Goal: Task Accomplishment & Management: Manage account settings

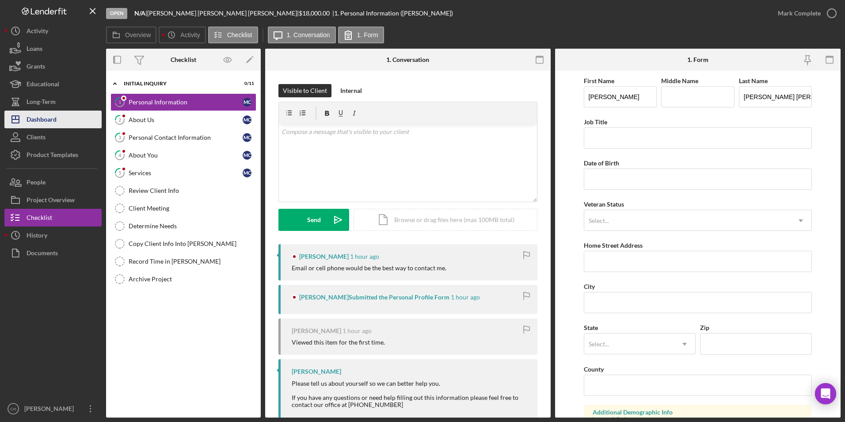
click at [49, 115] on div "Dashboard" at bounding box center [42, 121] width 30 height 20
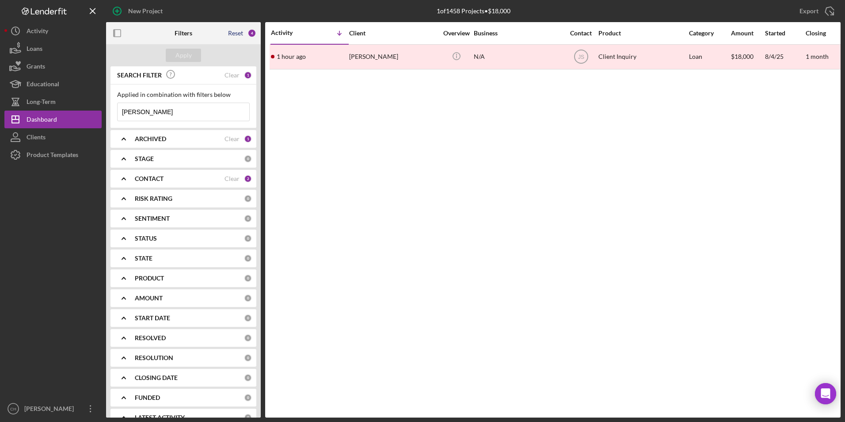
click at [237, 34] on div "Reset" at bounding box center [235, 33] width 15 height 7
click at [188, 52] on div "Apply" at bounding box center [184, 55] width 16 height 13
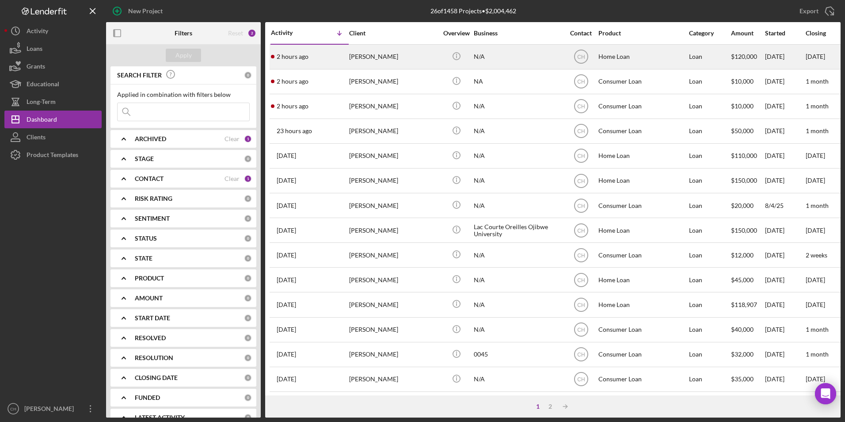
click at [393, 56] on div "[PERSON_NAME]" at bounding box center [393, 56] width 88 height 23
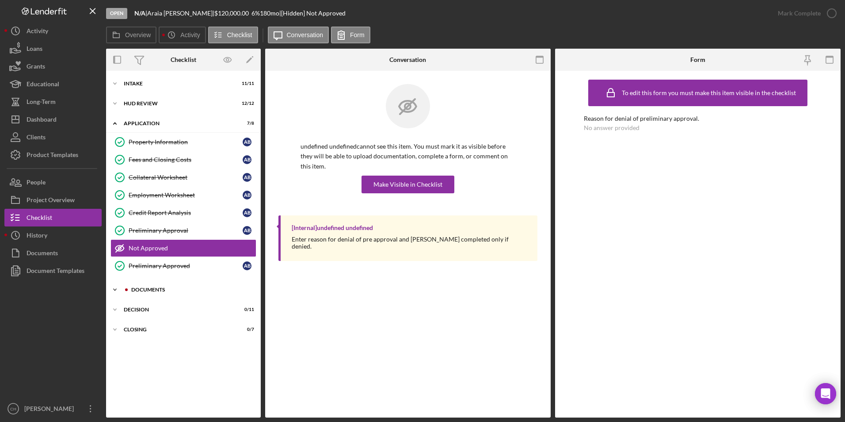
click at [153, 285] on div "Icon/Expander Documents 5 / 12" at bounding box center [183, 290] width 155 height 18
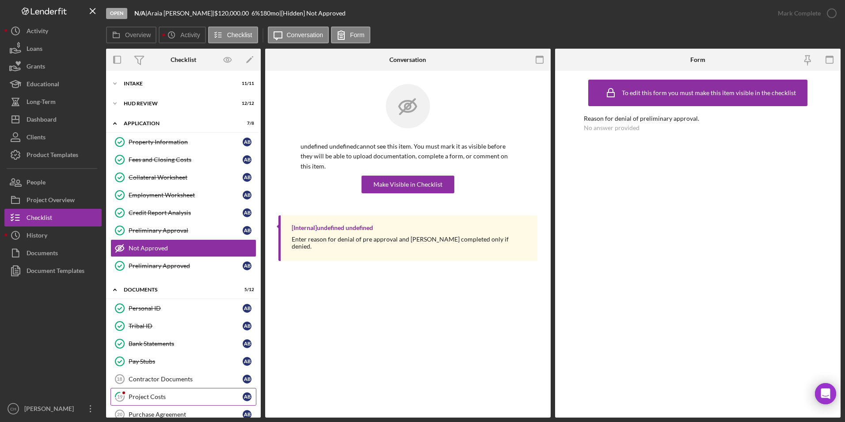
click at [145, 392] on link "19 Project Costs A B" at bounding box center [184, 397] width 146 height 18
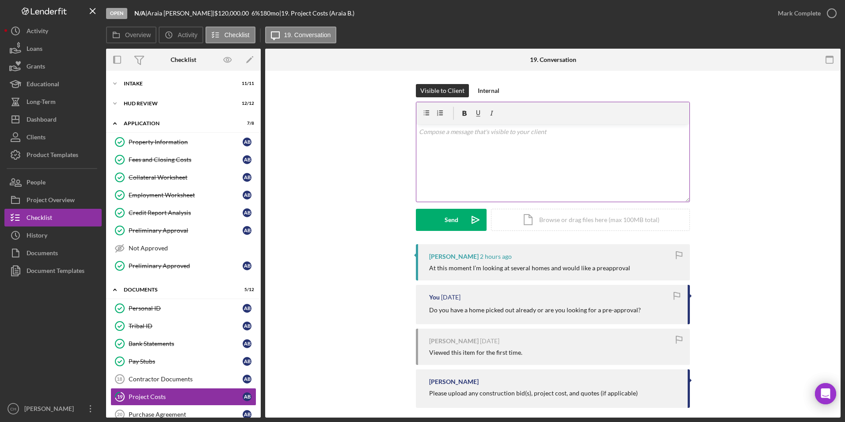
click at [430, 131] on p at bounding box center [553, 132] width 268 height 10
click at [500, 141] on p "Ok, thank you for letting me know. I will start working on it and preparing it …" at bounding box center [553, 137] width 268 height 20
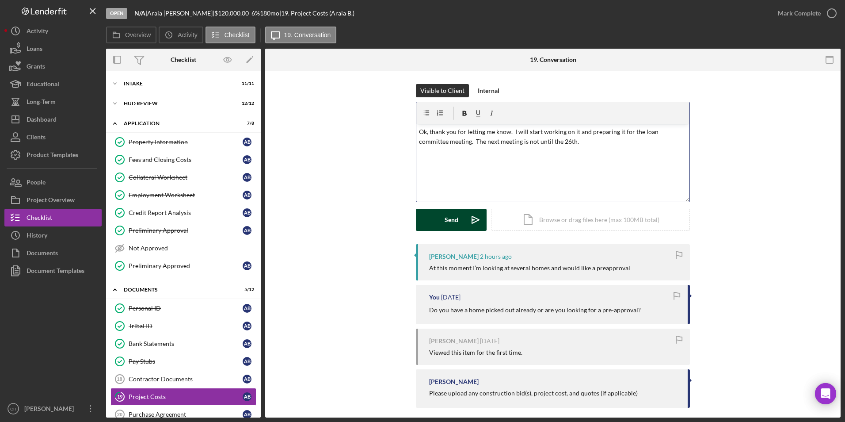
click at [455, 224] on div "Send" at bounding box center [452, 220] width 14 height 22
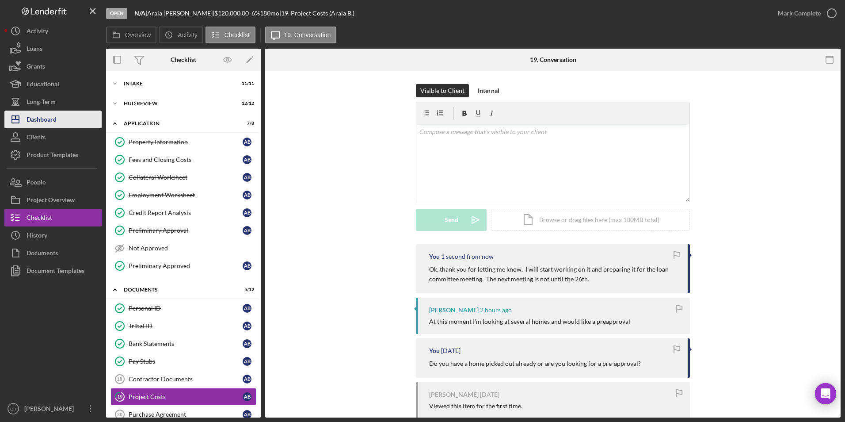
click at [53, 116] on div "Dashboard" at bounding box center [42, 121] width 30 height 20
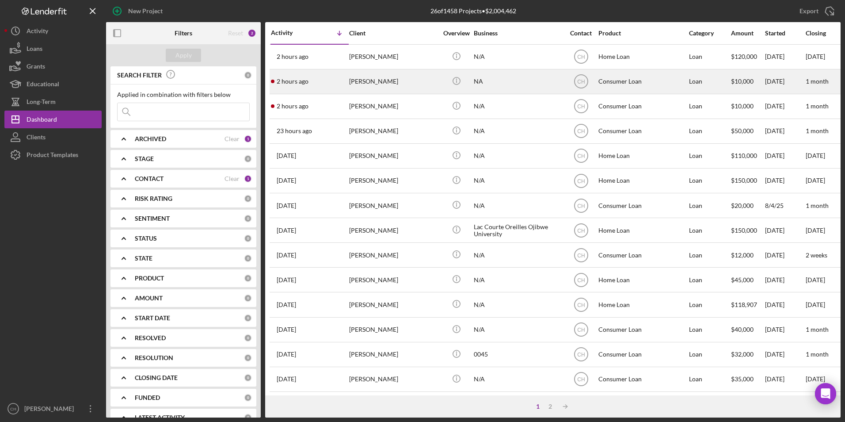
click at [344, 79] on div "2 hours ago [PERSON_NAME]" at bounding box center [309, 81] width 77 height 23
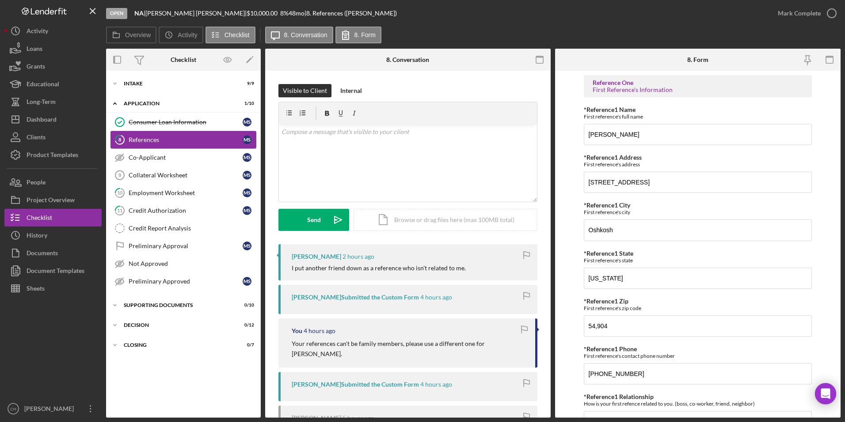
click at [160, 143] on div "References" at bounding box center [186, 139] width 114 height 7
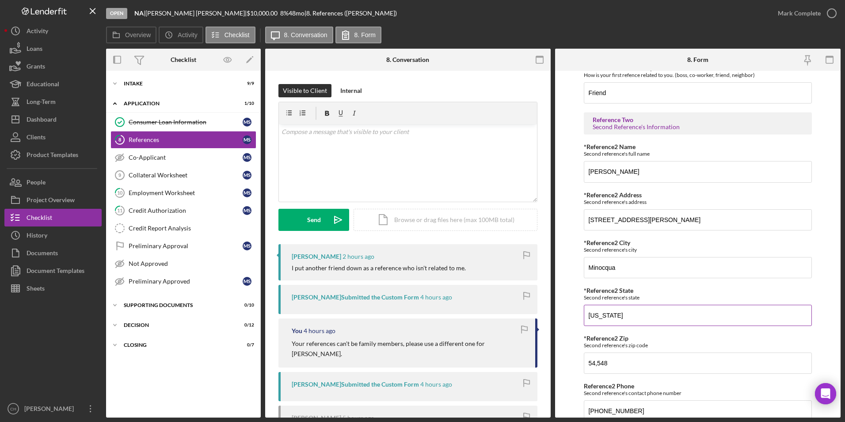
scroll to position [192, 0]
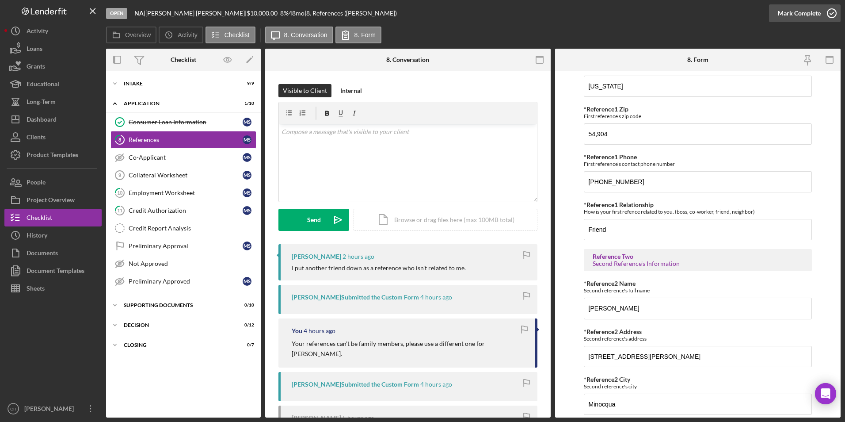
click at [810, 14] on div "Mark Complete" at bounding box center [799, 13] width 43 height 18
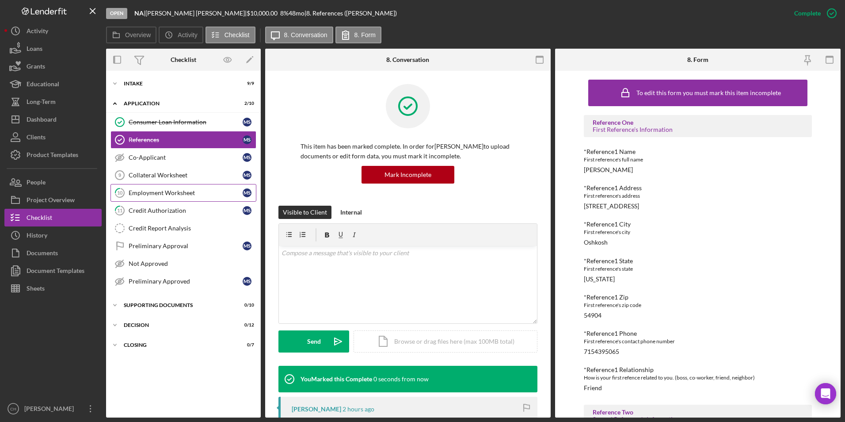
click at [139, 192] on div "Employment Worksheet" at bounding box center [186, 192] width 114 height 7
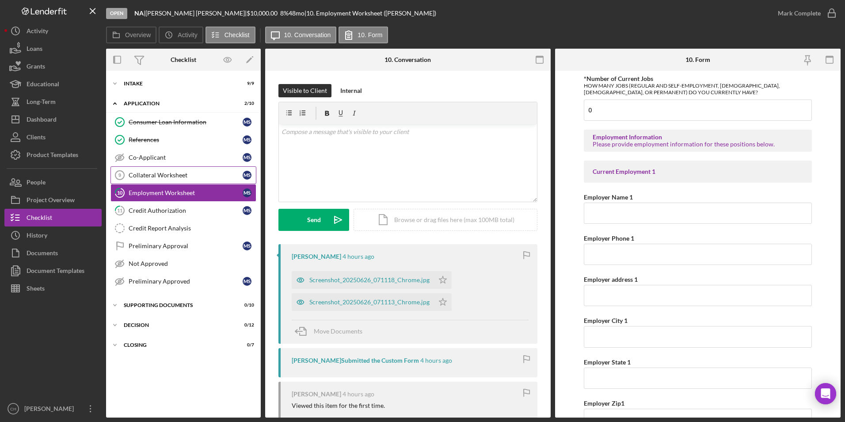
click at [175, 177] on div "Collateral Worksheet" at bounding box center [186, 175] width 114 height 7
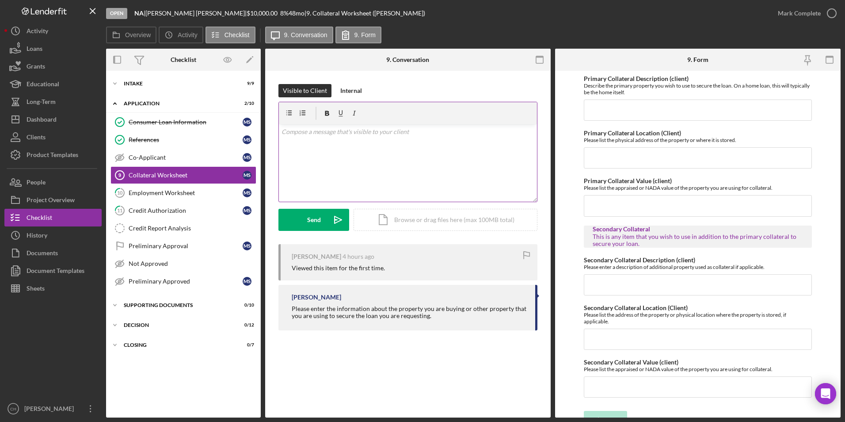
click at [297, 139] on div "v Color teal Color pink Remove color Add row above Add row below Add column bef…" at bounding box center [408, 162] width 258 height 77
click at [146, 190] on div "Employment Worksheet" at bounding box center [186, 192] width 114 height 7
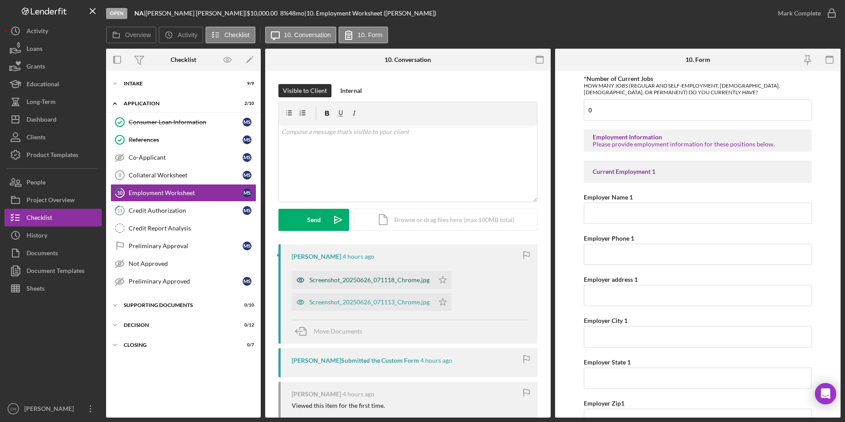
click at [341, 277] on div "Screenshot_20250626_071118_Chrome.jpg" at bounding box center [370, 279] width 120 height 7
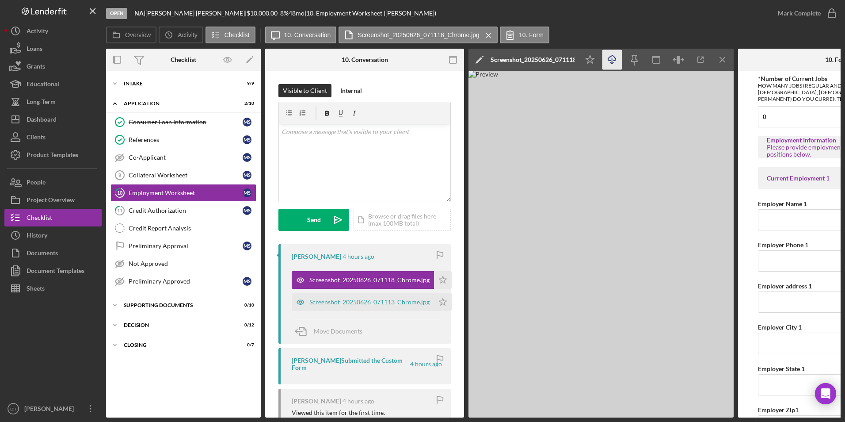
click at [611, 63] on icon "Icon/Download" at bounding box center [613, 60] width 20 height 20
click at [440, 274] on icon "Icon/Star" at bounding box center [443, 280] width 18 height 18
click at [399, 299] on div "Screenshot_20250626_071113_Chrome.jpg" at bounding box center [370, 301] width 120 height 7
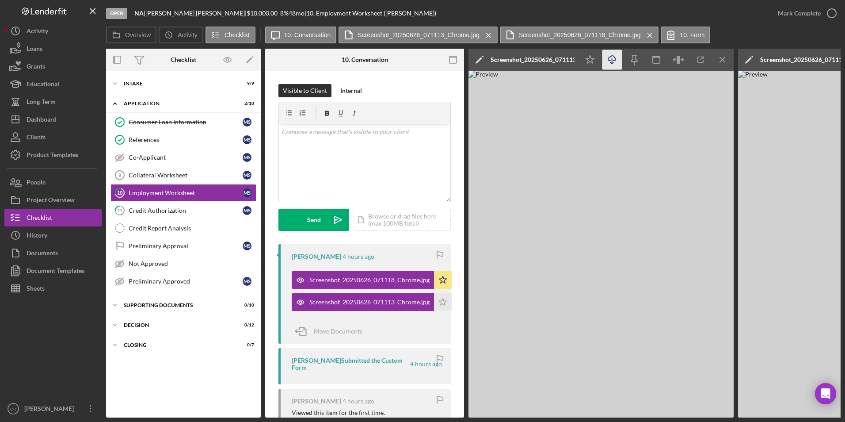
click at [609, 61] on icon "Icon/Download" at bounding box center [613, 60] width 20 height 20
click at [444, 297] on icon "Icon/Star" at bounding box center [443, 302] width 18 height 18
click at [802, 15] on div "Mark Complete" at bounding box center [799, 13] width 43 height 18
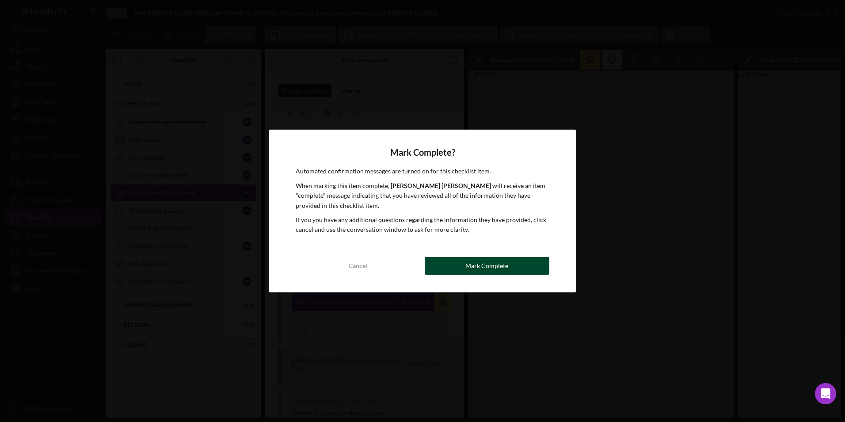
click at [471, 264] on div "Mark Complete" at bounding box center [487, 266] width 43 height 18
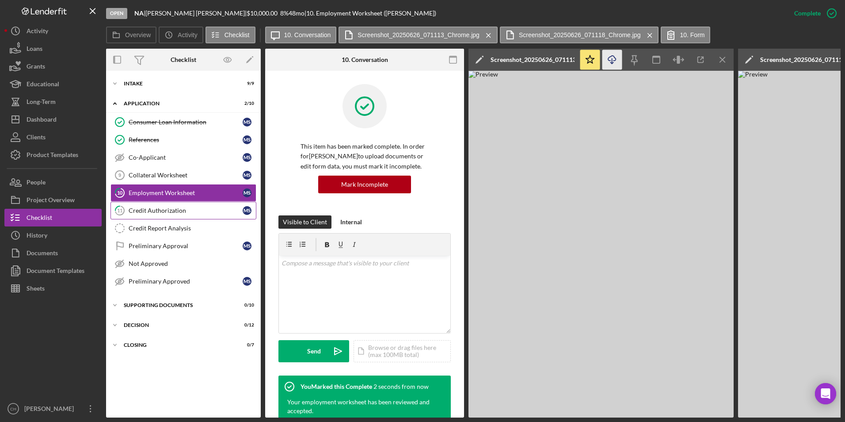
click at [146, 207] on div "Credit Authorization" at bounding box center [186, 210] width 114 height 7
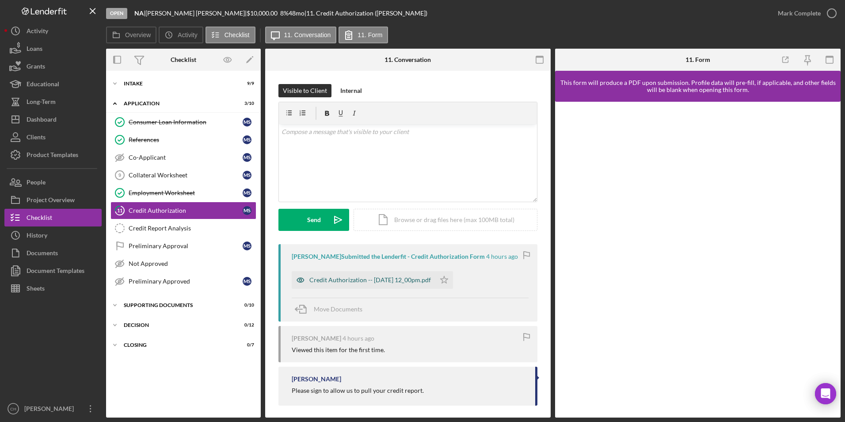
click at [329, 281] on div "Credit Authorization -- [DATE] 12_00pm.pdf" at bounding box center [371, 279] width 122 height 7
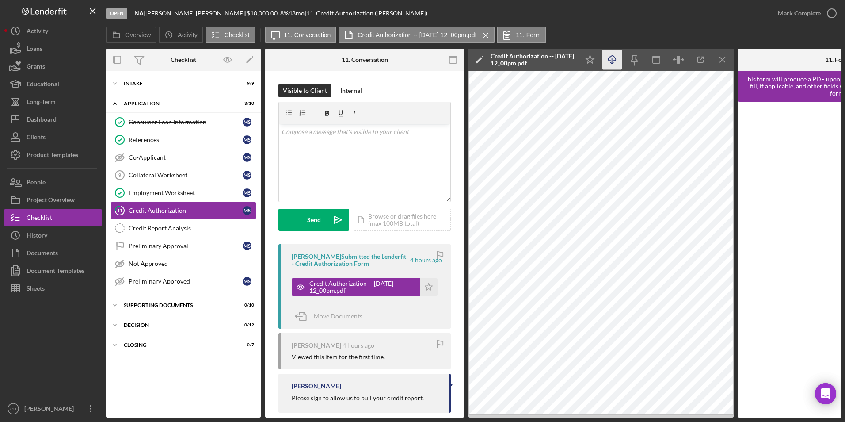
click at [614, 56] on icon "button" at bounding box center [612, 58] width 8 height 5
click at [424, 282] on icon "Icon/Star" at bounding box center [429, 287] width 18 height 18
click at [793, 15] on div "Mark Complete" at bounding box center [799, 13] width 43 height 18
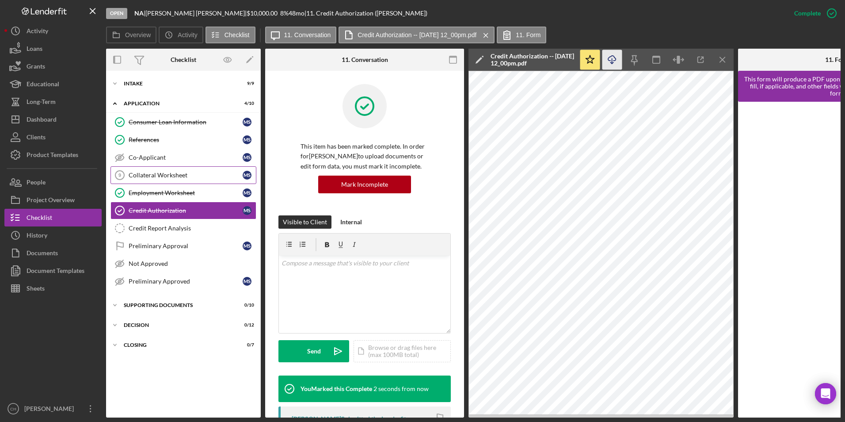
click at [153, 176] on div "Collateral Worksheet" at bounding box center [186, 175] width 114 height 7
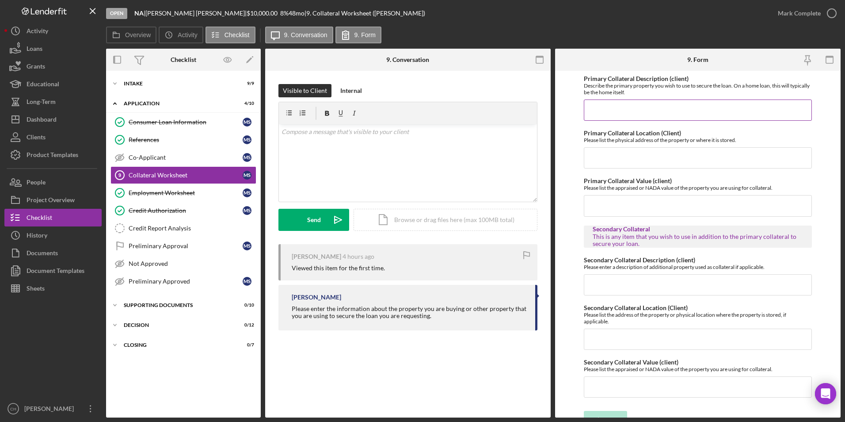
click at [606, 105] on input "Primary Collateral Description (client)" at bounding box center [698, 109] width 229 height 21
click at [311, 132] on p at bounding box center [408, 132] width 253 height 10
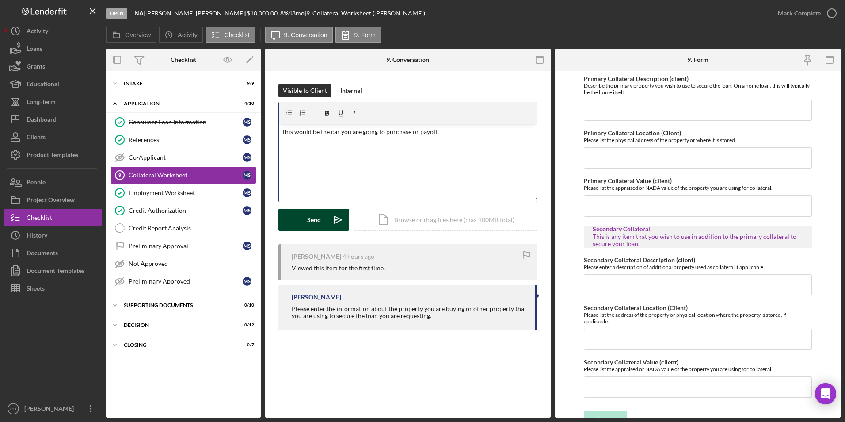
click at [300, 215] on button "Send Icon/icon-invite-send" at bounding box center [314, 220] width 71 height 22
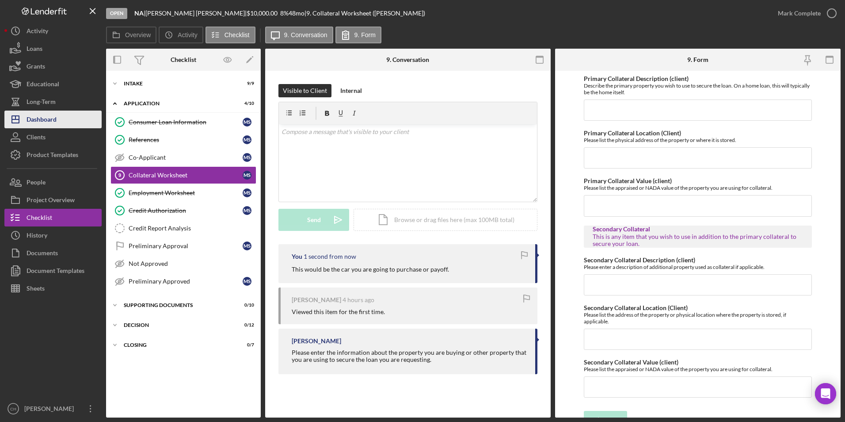
click at [67, 126] on button "Icon/Dashboard Dashboard" at bounding box center [52, 120] width 97 height 18
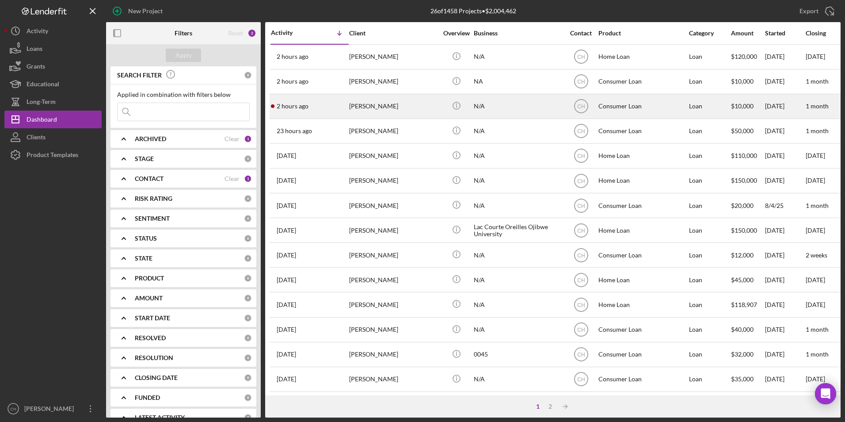
click at [355, 109] on div "[PERSON_NAME]" at bounding box center [393, 106] width 88 height 23
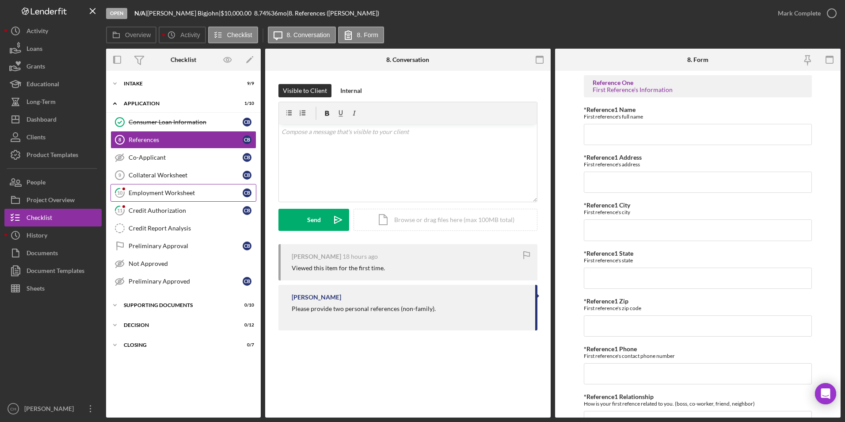
click at [153, 189] on div "Employment Worksheet" at bounding box center [186, 192] width 114 height 7
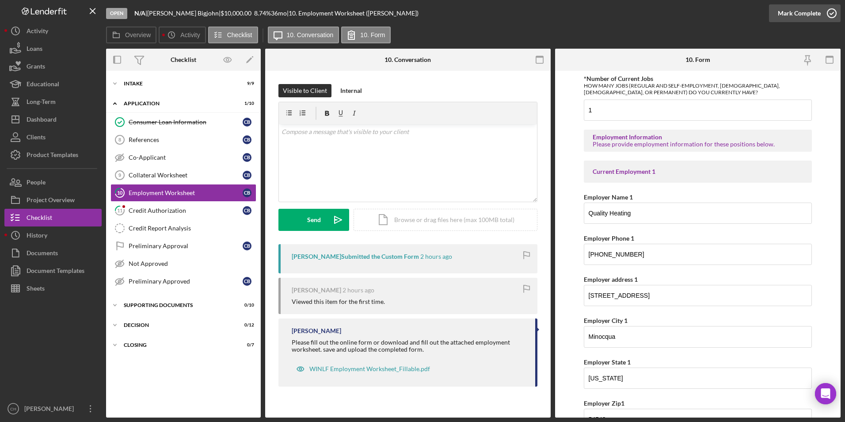
click at [798, 11] on div "Mark Complete" at bounding box center [799, 13] width 43 height 18
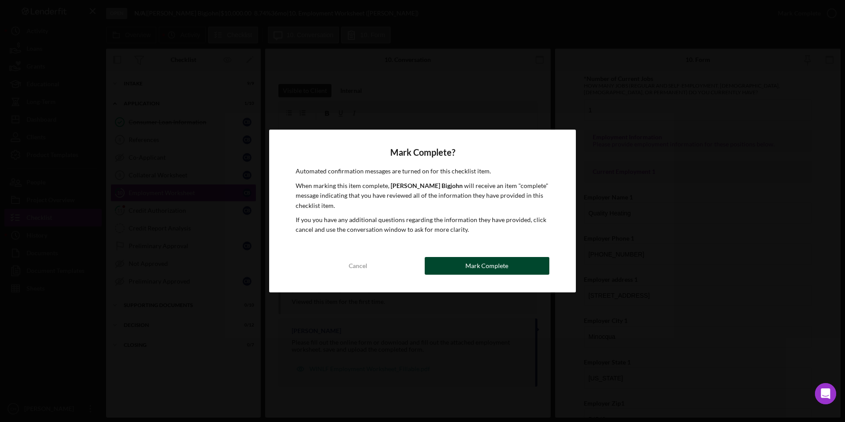
click at [505, 265] on div "Mark Complete" at bounding box center [487, 266] width 43 height 18
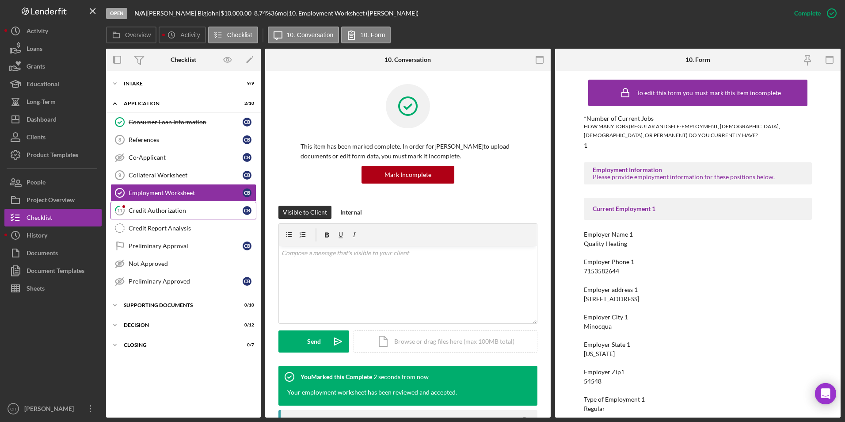
click at [138, 208] on div "Credit Authorization" at bounding box center [186, 210] width 114 height 7
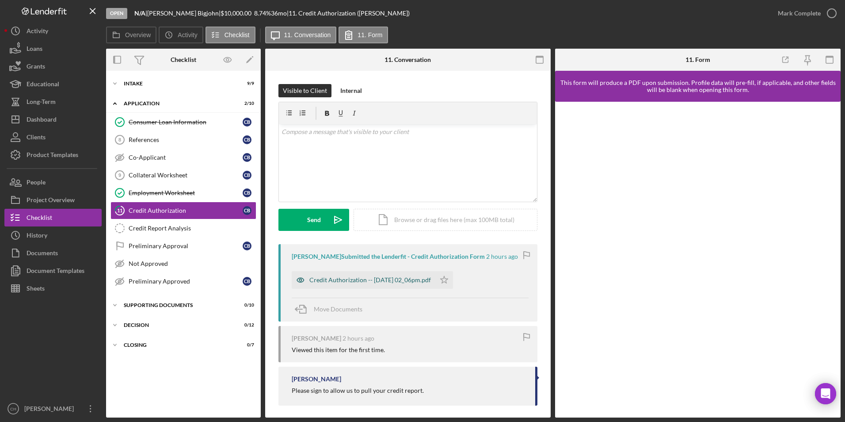
click at [376, 279] on div "Credit Authorization -- [DATE] 02_06pm.pdf" at bounding box center [371, 279] width 122 height 7
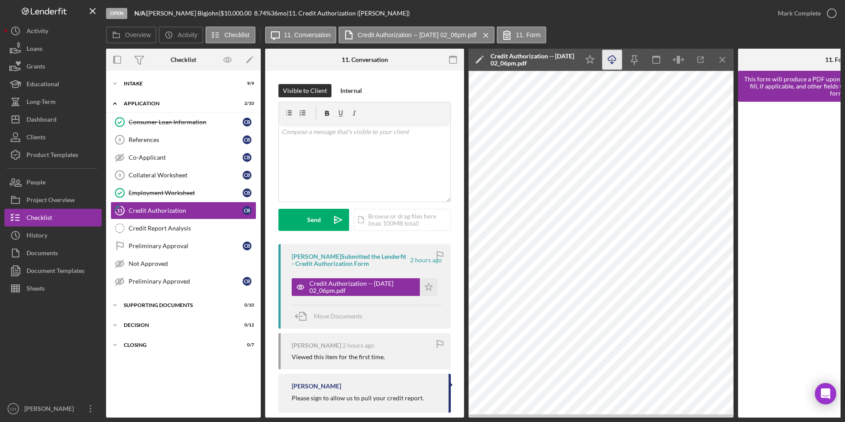
click at [610, 60] on icon "Icon/Download" at bounding box center [613, 60] width 20 height 20
click at [420, 282] on icon "Icon/Star" at bounding box center [429, 287] width 18 height 18
click at [794, 13] on div "Mark Complete" at bounding box center [799, 13] width 43 height 18
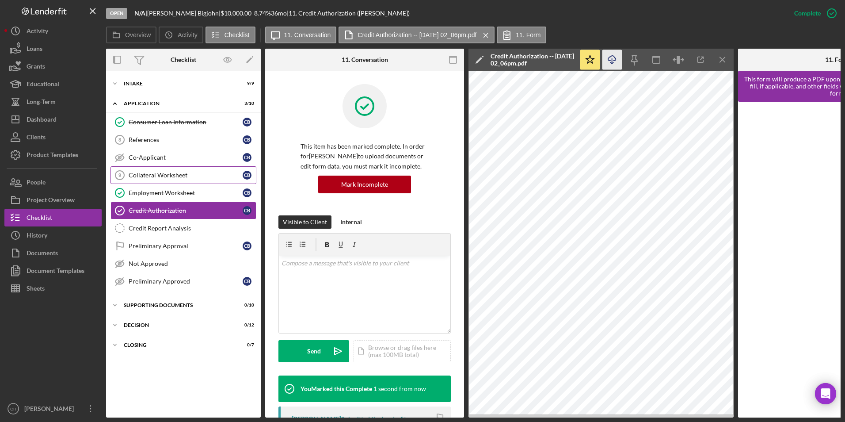
click at [163, 170] on link "Collateral Worksheet 9 Collateral Worksheet C B" at bounding box center [184, 175] width 146 height 18
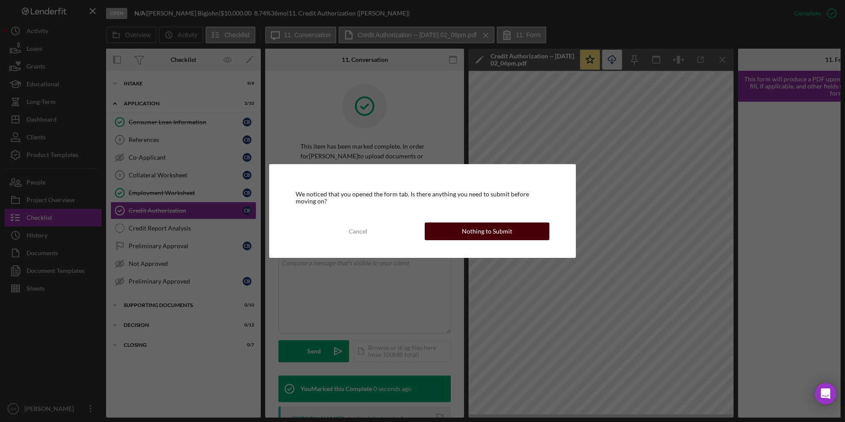
click at [462, 233] on button "Nothing to Submit" at bounding box center [487, 231] width 125 height 18
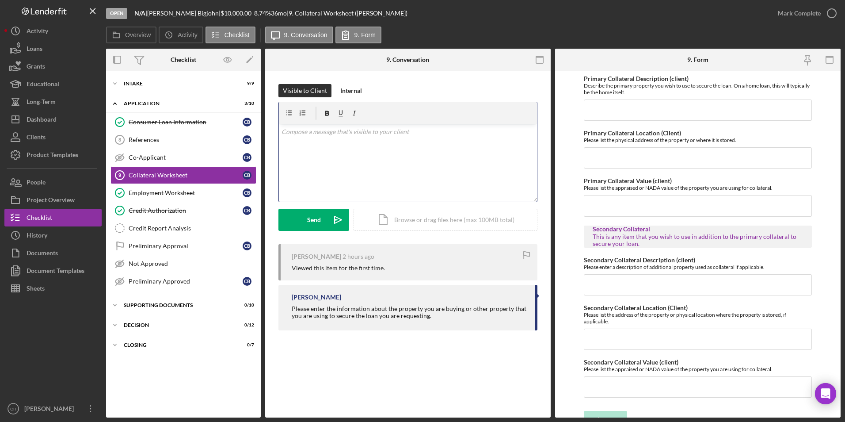
click at [309, 142] on div "v Color teal Color pink Remove color Add row above Add row below Add column bef…" at bounding box center [408, 162] width 258 height 77
drag, startPoint x: 312, startPoint y: 147, endPoint x: 320, endPoint y: 145, distance: 8.2
click at [312, 147] on div "v Color teal Color pink Remove color Add row above Add row below Add column bef…" at bounding box center [408, 162] width 258 height 77
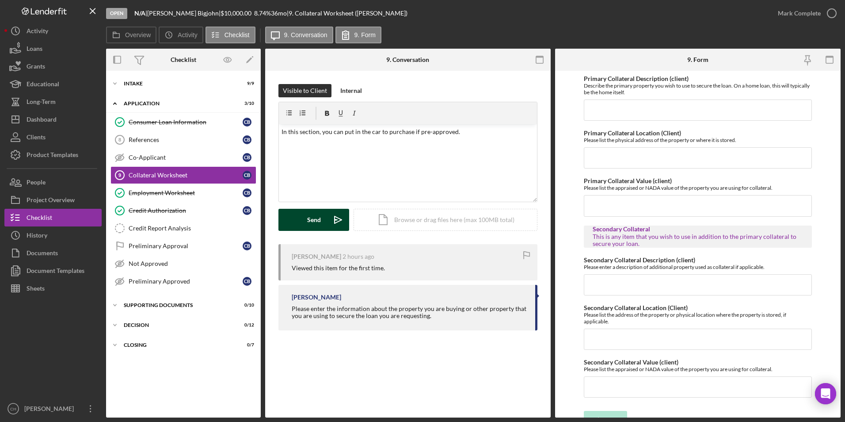
click at [315, 229] on div "Send" at bounding box center [314, 220] width 14 height 22
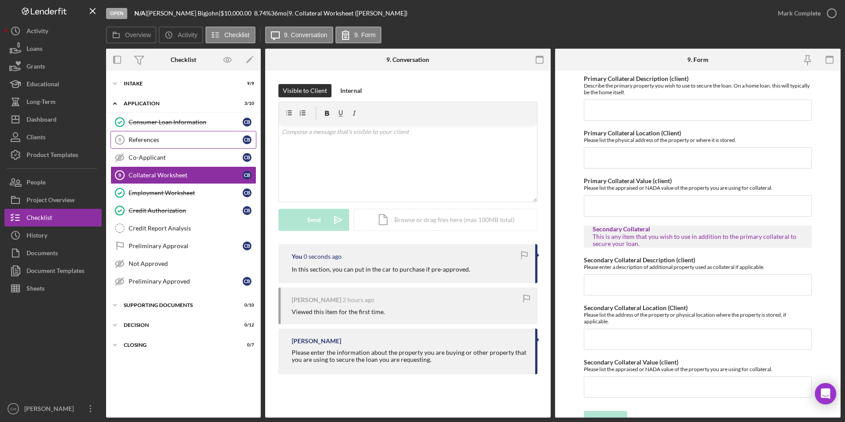
click at [164, 144] on link "References 8 References C B" at bounding box center [184, 140] width 146 height 18
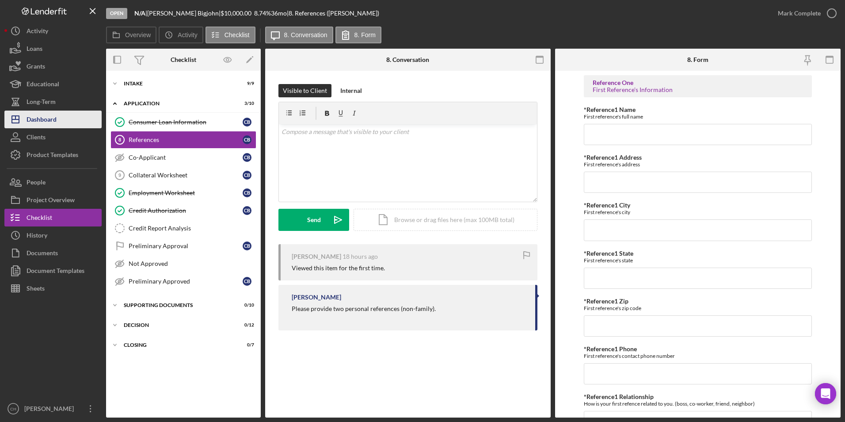
click at [69, 118] on button "Icon/Dashboard Dashboard" at bounding box center [52, 120] width 97 height 18
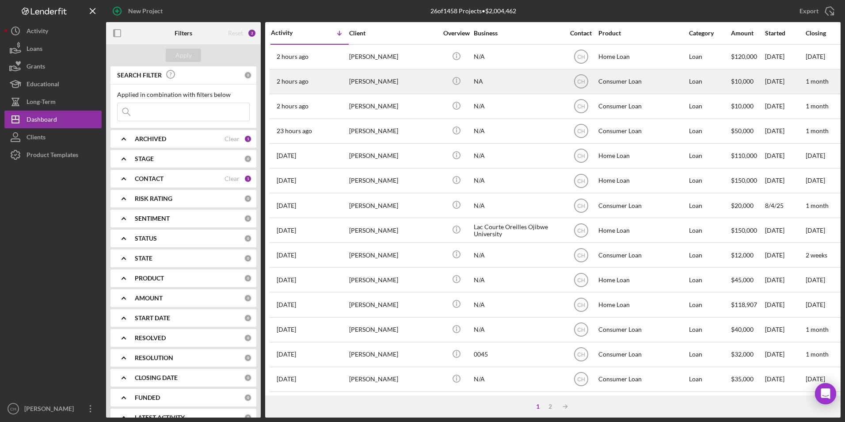
click at [348, 81] on div "2 hours ago [PERSON_NAME]" at bounding box center [309, 81] width 77 height 23
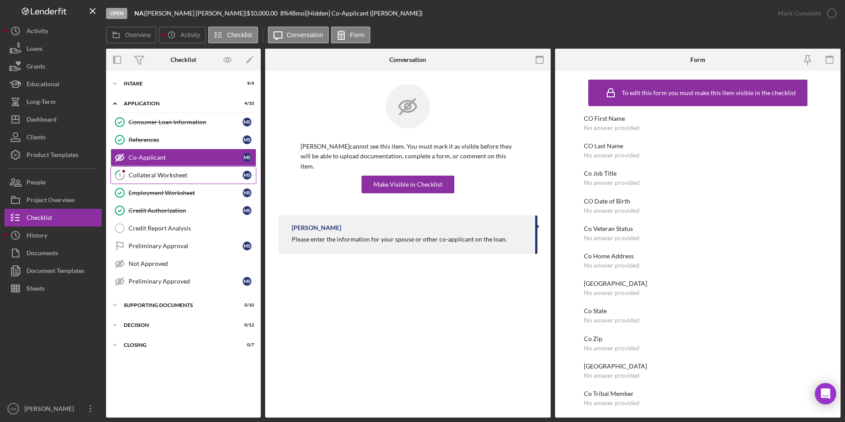
click at [189, 177] on div "Collateral Worksheet" at bounding box center [186, 175] width 114 height 7
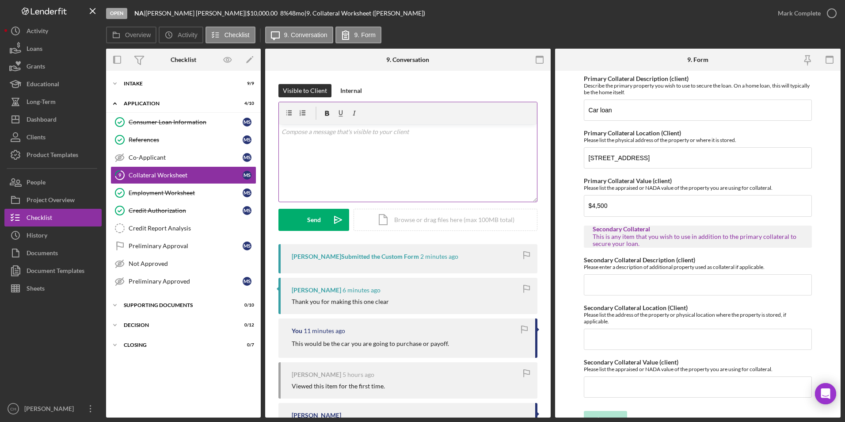
click at [326, 137] on div "v Color teal Color pink Remove color Add row above Add row below Add column bef…" at bounding box center [408, 162] width 258 height 77
click at [466, 134] on p "Have you applied for Economic Support for their $5000 auto loan?" at bounding box center [408, 132] width 253 height 10
click at [336, 130] on p "Have you applied for economic support for their $5000 auto loan? You can call t…" at bounding box center [408, 137] width 253 height 20
drag, startPoint x: 336, startPoint y: 130, endPoint x: 328, endPoint y: 131, distance: 8.1
click at [328, 131] on p "Have you applied for economic support for their $5000 auto loan? You can call t…" at bounding box center [408, 137] width 253 height 20
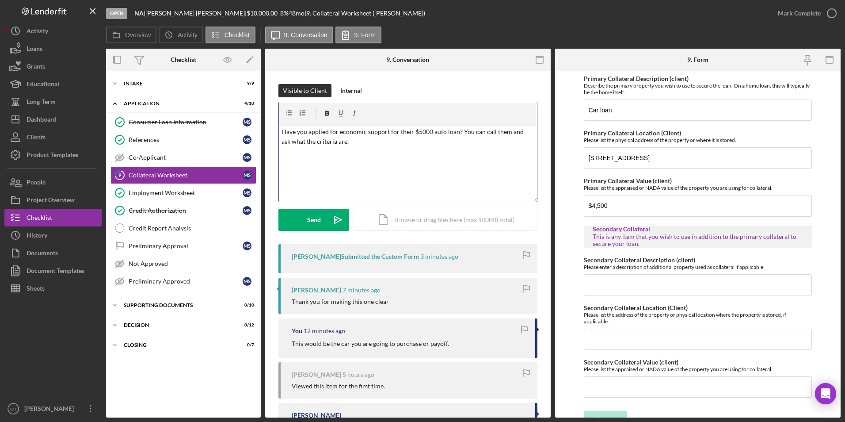
click at [340, 134] on p "Have you applied for economic support for their $5000 auto loan? You can call t…" at bounding box center [408, 137] width 253 height 20
drag, startPoint x: 337, startPoint y: 132, endPoint x: 329, endPoint y: 133, distance: 7.5
click at [329, 133] on p "Have you applied for economic support for their $5000 auto loan? You can call t…" at bounding box center [408, 137] width 253 height 20
click at [348, 143] on p "Have you applied at economic support for their $5000 auto loan? You can call th…" at bounding box center [408, 137] width 253 height 20
click at [331, 141] on p "Have you applied at economic support for their $5000 auto loan? You can call th…" at bounding box center [408, 142] width 253 height 30
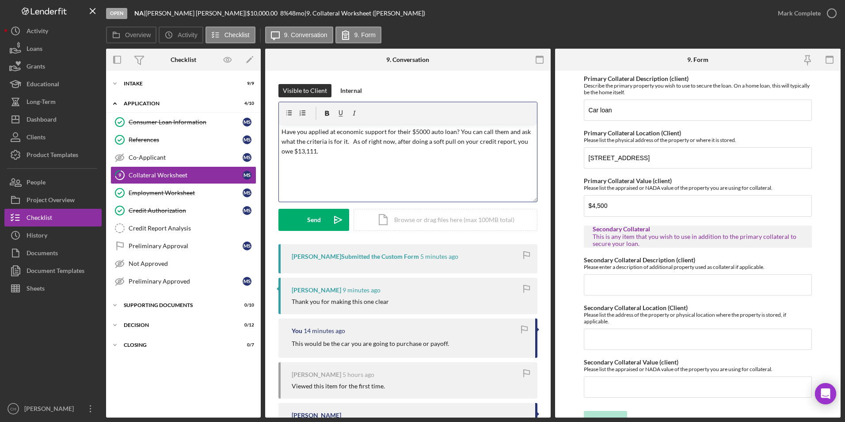
click at [329, 148] on p "Have you applied at economic support for their $5000 auto loan? You can call th…" at bounding box center [408, 142] width 253 height 30
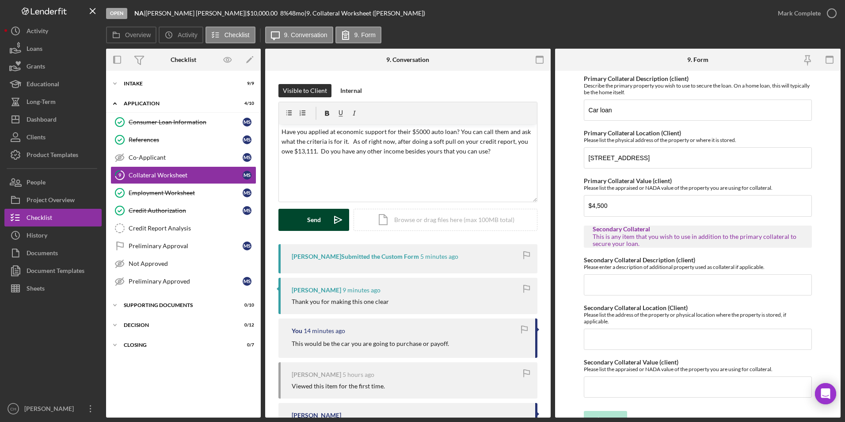
click at [320, 226] on div "Send" at bounding box center [314, 220] width 14 height 22
click at [174, 228] on div "Credit Report Analysis" at bounding box center [192, 228] width 127 height 7
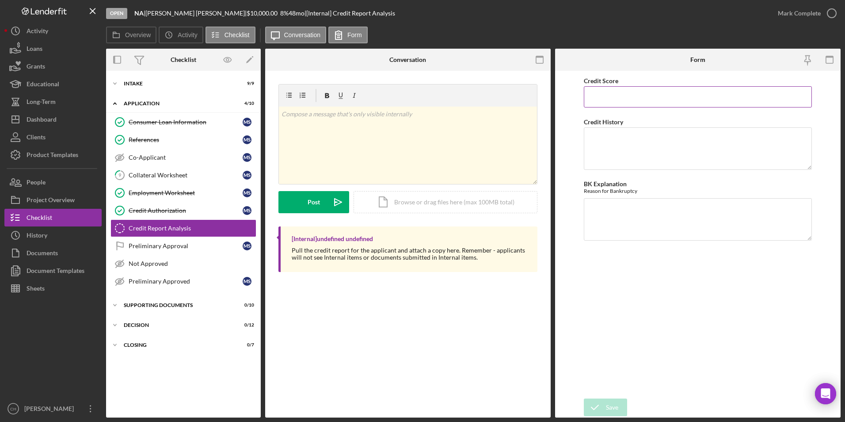
click at [599, 96] on input "Credit Score" at bounding box center [698, 96] width 229 height 21
type input "714"
type textarea "No collections, delinquent payments or charge offs."
type textarea "NA"
click at [603, 403] on icon "submit" at bounding box center [595, 407] width 22 height 22
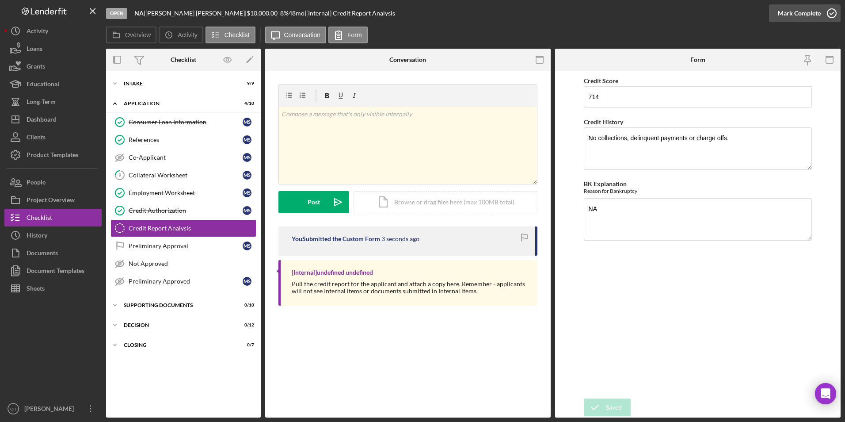
click at [798, 6] on div "Mark Complete" at bounding box center [799, 13] width 43 height 18
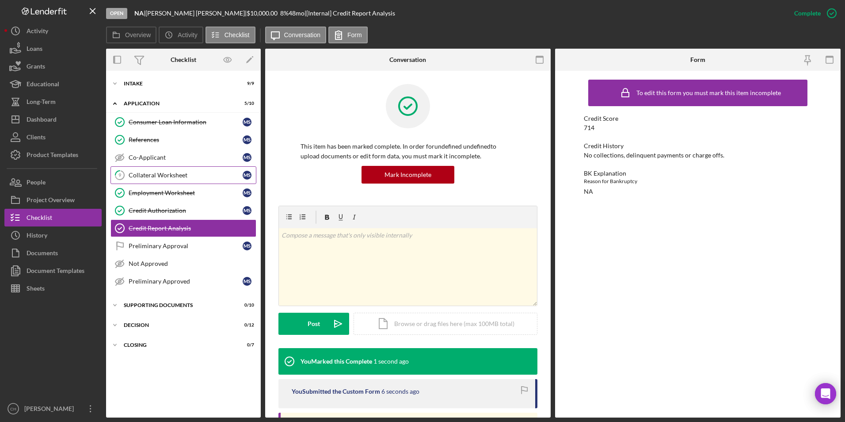
click at [150, 175] on div "Collateral Worksheet" at bounding box center [186, 175] width 114 height 7
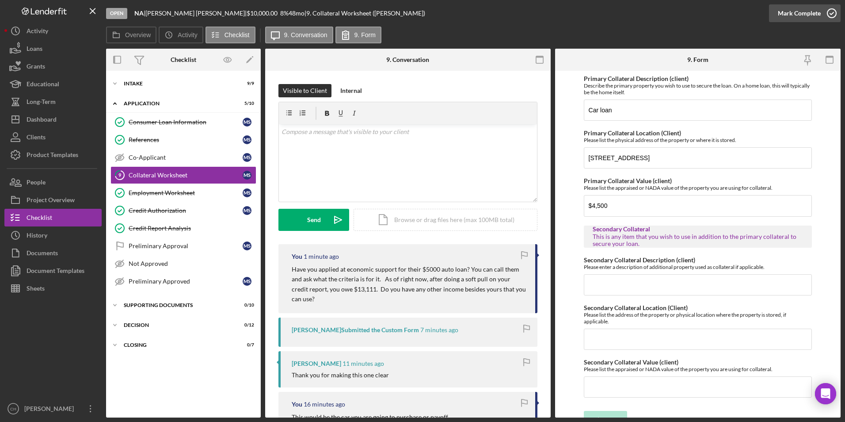
click at [791, 12] on div "Mark Complete" at bounding box center [799, 13] width 43 height 18
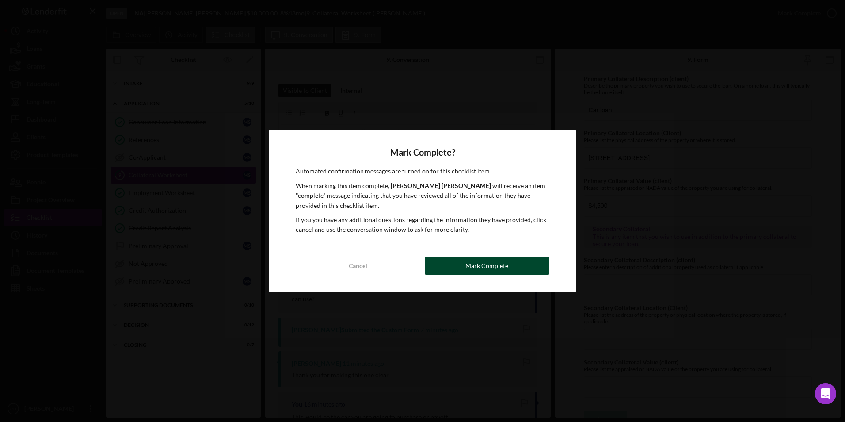
click at [505, 267] on div "Mark Complete" at bounding box center [487, 266] width 43 height 18
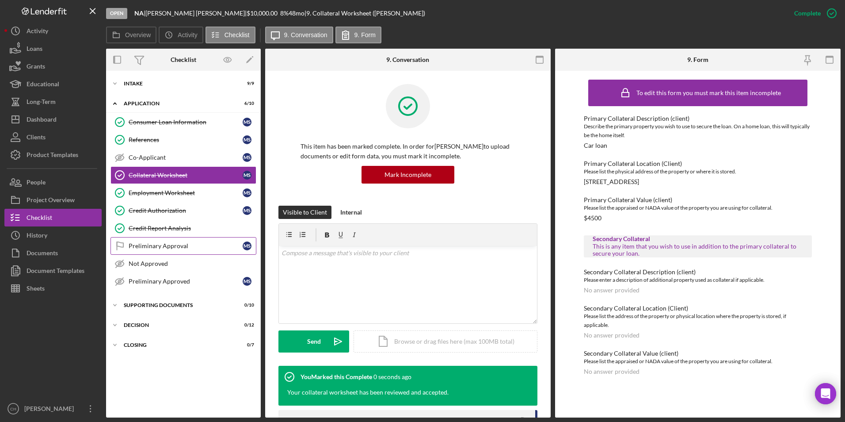
click at [155, 248] on div "Preliminary Approval" at bounding box center [186, 245] width 114 height 7
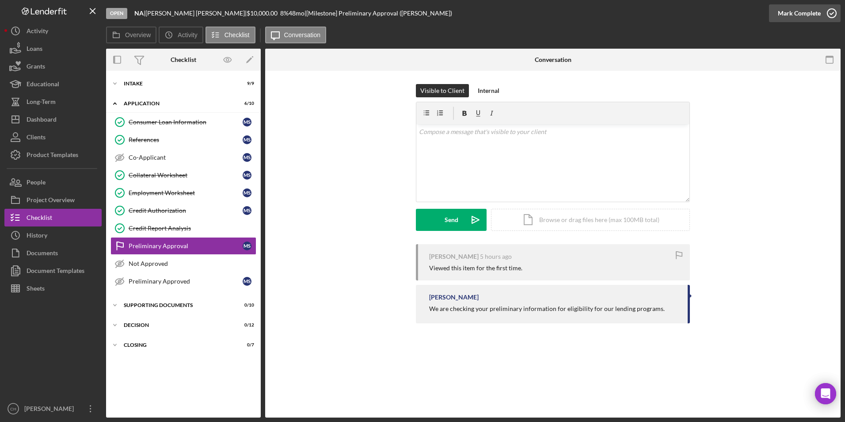
click at [791, 14] on div "Mark Complete" at bounding box center [799, 13] width 43 height 18
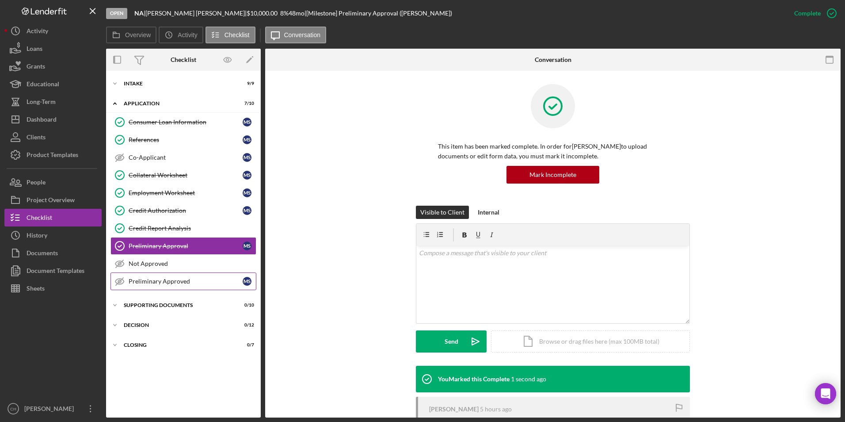
click at [150, 285] on div "Preliminary Approved" at bounding box center [186, 281] width 114 height 7
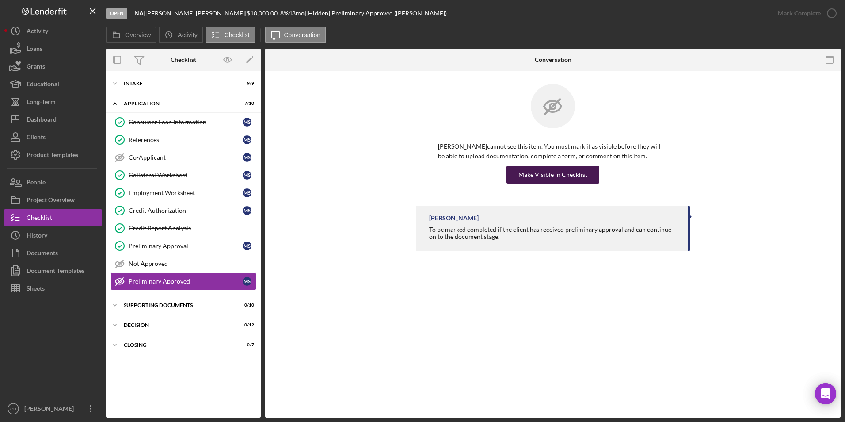
click at [540, 179] on div "Make Visible in Checklist" at bounding box center [553, 175] width 69 height 18
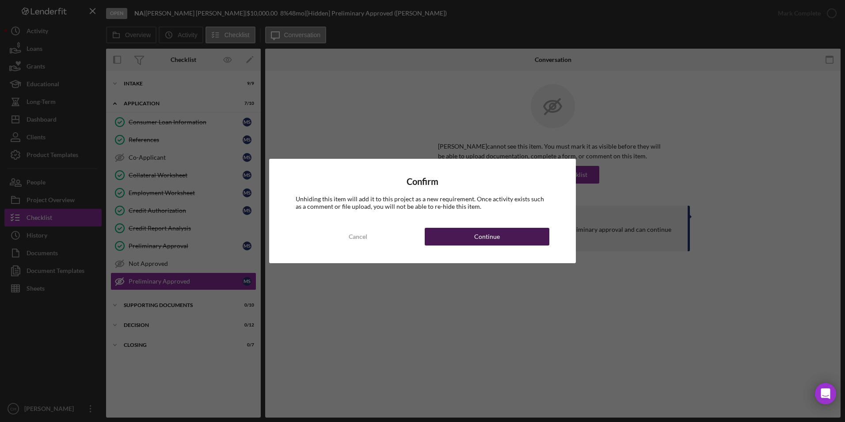
click at [483, 234] on div "Continue" at bounding box center [487, 237] width 26 height 18
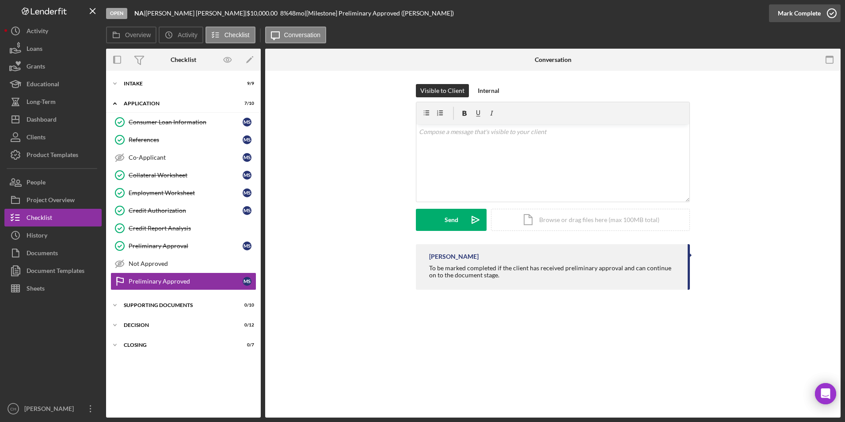
click at [796, 11] on div "Mark Complete" at bounding box center [799, 13] width 43 height 18
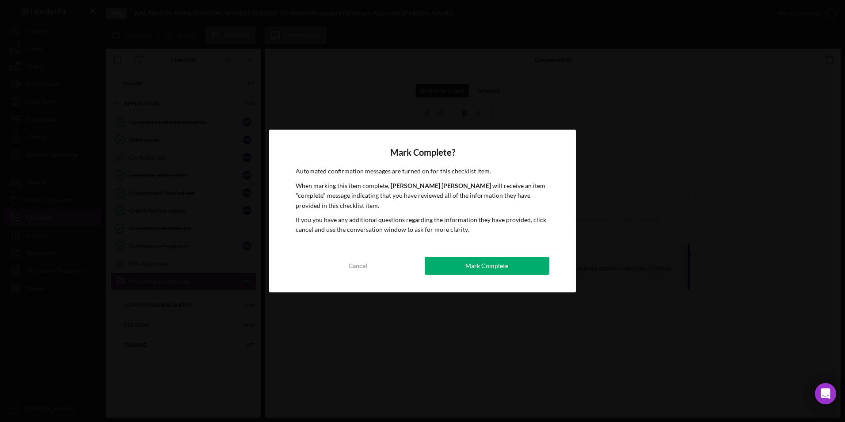
click at [459, 271] on button "Mark Complete" at bounding box center [487, 266] width 125 height 18
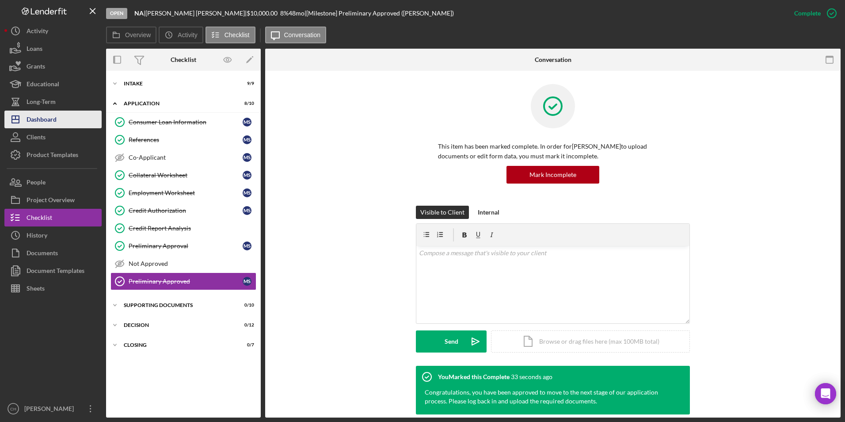
click at [63, 118] on button "Icon/Dashboard Dashboard" at bounding box center [52, 120] width 97 height 18
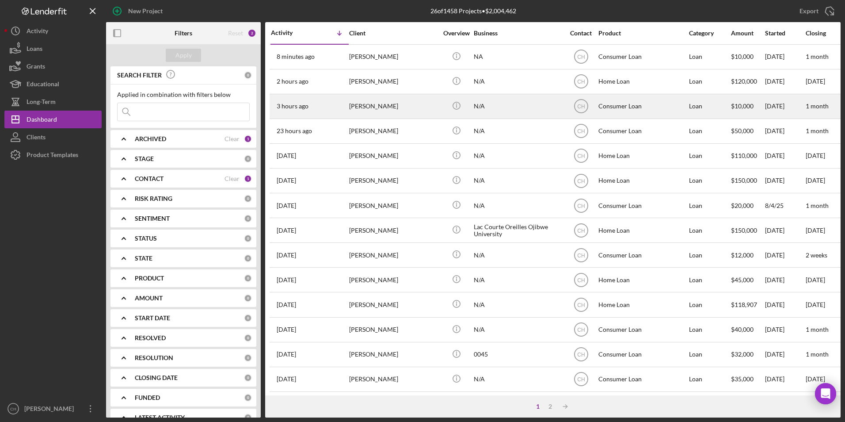
click at [367, 102] on div "[PERSON_NAME]" at bounding box center [393, 106] width 88 height 23
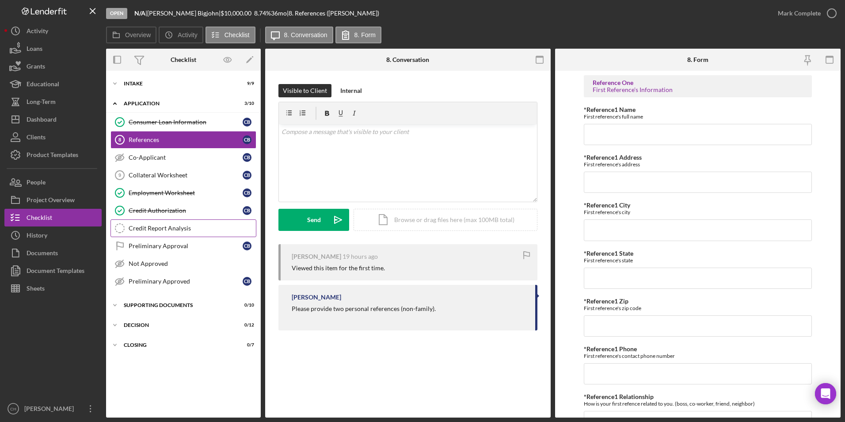
click at [157, 233] on link "Credit Report Analysis Credit Report Analysis" at bounding box center [184, 228] width 146 height 18
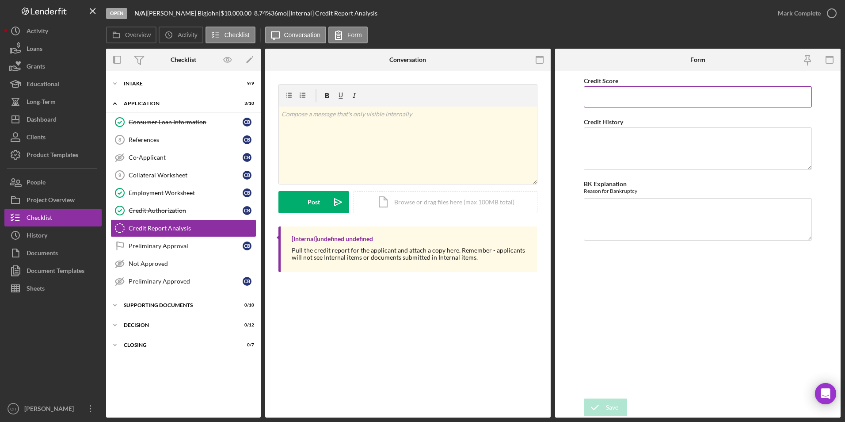
click at [619, 97] on input "Credit Score" at bounding box center [698, 96] width 229 height 21
type input "669"
click at [617, 134] on textarea "Credit History" at bounding box center [698, 148] width 229 height 42
type textarea "One account that has delinquent payments, no collections no charge offs."
click at [598, 209] on textarea "BK Explanation" at bounding box center [698, 219] width 229 height 42
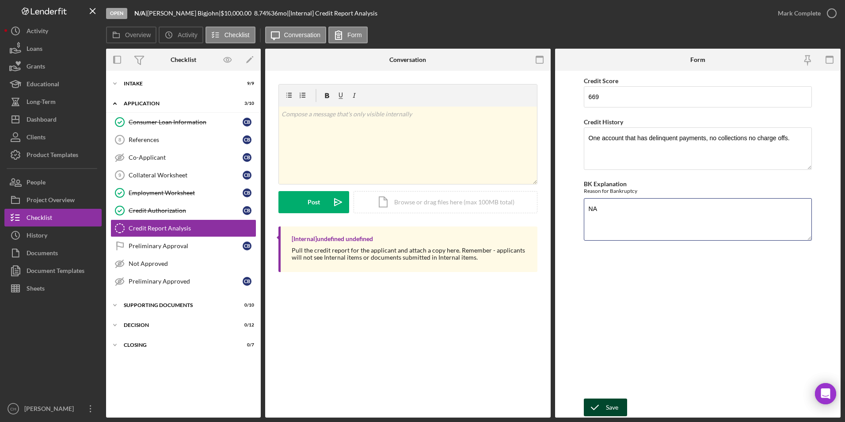
type textarea "NA"
click at [610, 408] on div "Save" at bounding box center [612, 407] width 12 height 18
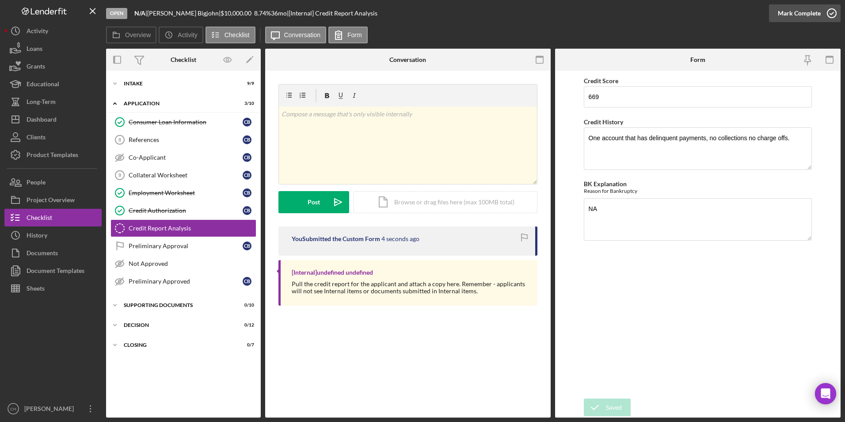
click at [805, 9] on div "Mark Complete" at bounding box center [799, 13] width 43 height 18
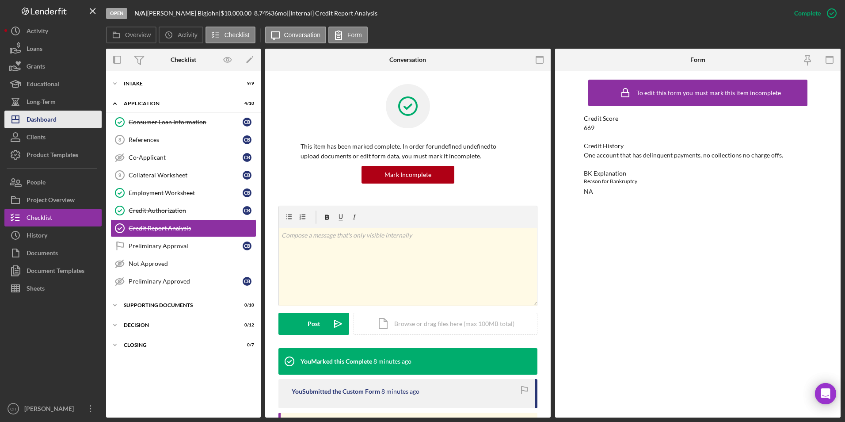
click at [57, 122] on button "Icon/Dashboard Dashboard" at bounding box center [52, 120] width 97 height 18
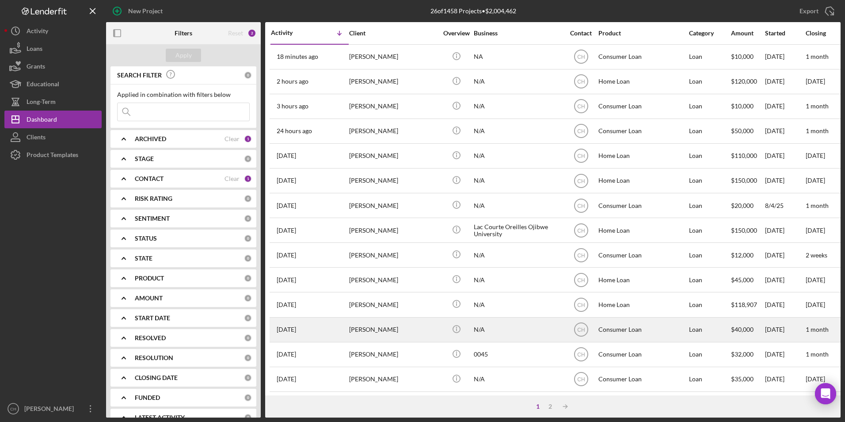
click at [386, 329] on div "[PERSON_NAME]" at bounding box center [393, 329] width 88 height 23
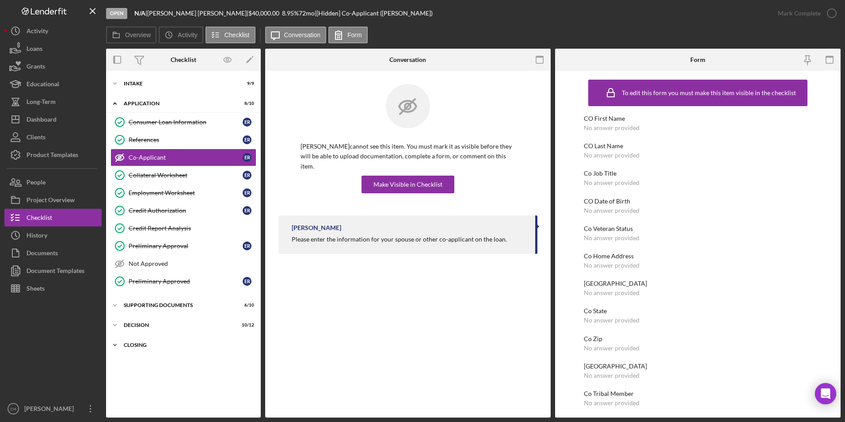
click at [154, 344] on div "Closing" at bounding box center [187, 344] width 126 height 5
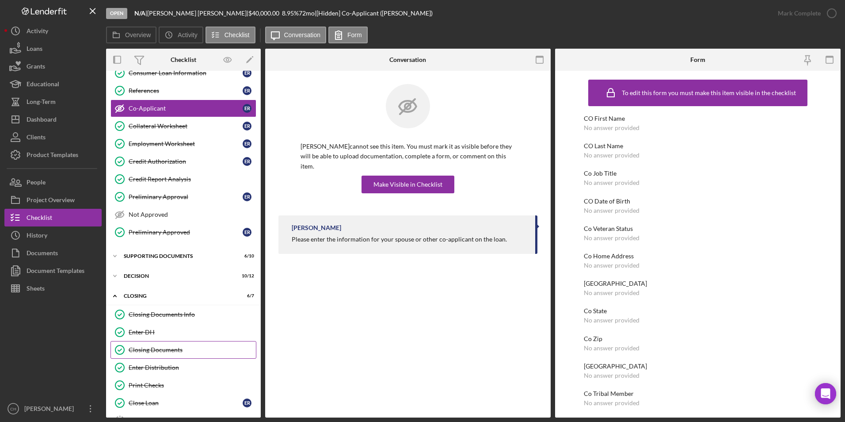
scroll to position [70, 0]
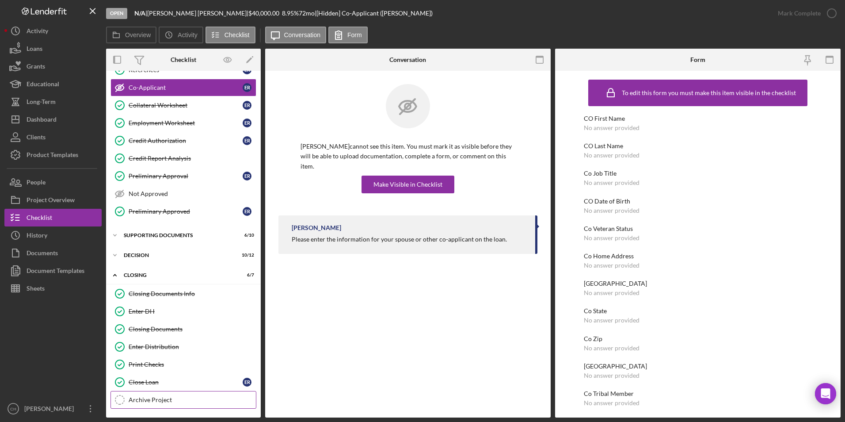
click at [158, 394] on link "Archive Project Archive Project" at bounding box center [184, 400] width 146 height 18
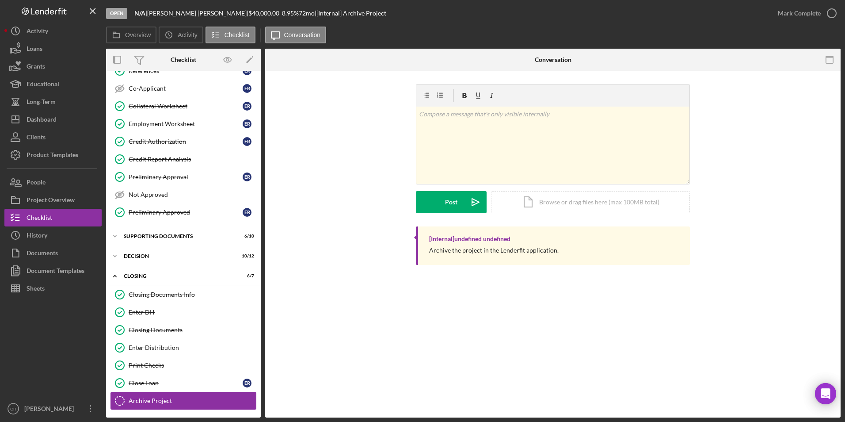
scroll to position [70, 0]
click at [796, 11] on div "Mark Complete" at bounding box center [799, 13] width 43 height 18
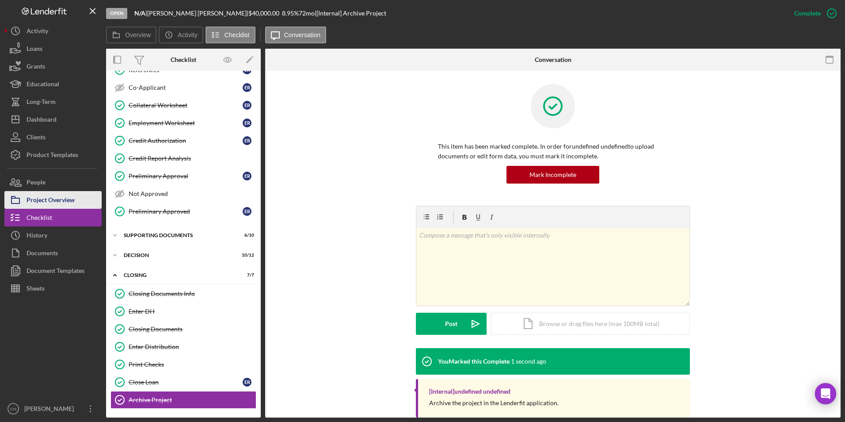
click at [57, 195] on div "Project Overview" at bounding box center [51, 201] width 48 height 20
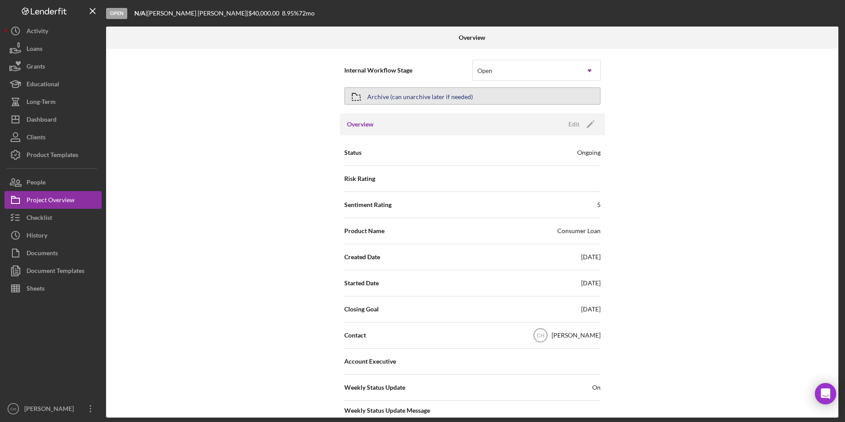
click at [456, 96] on div "Archive (can unarchive later if needed)" at bounding box center [420, 96] width 106 height 16
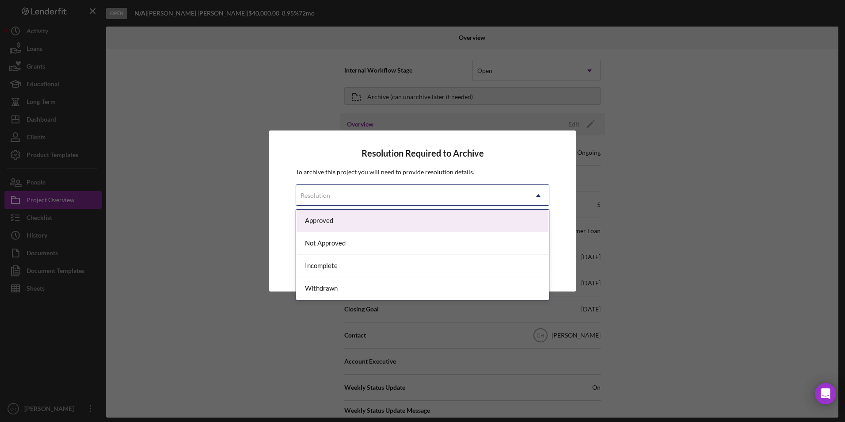
click at [394, 194] on div "Resolution" at bounding box center [412, 195] width 232 height 20
click at [374, 223] on div "Approved" at bounding box center [422, 221] width 253 height 23
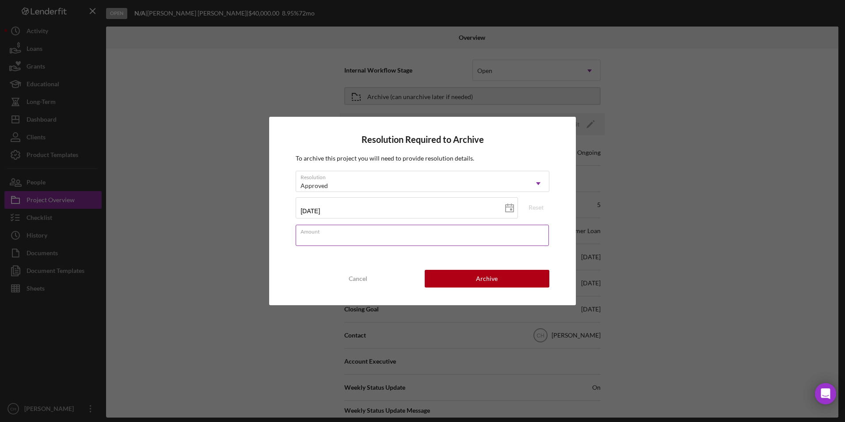
click at [329, 237] on input "Amount" at bounding box center [422, 235] width 253 height 21
type input "$40,685"
click at [465, 258] on div "Resolution Required to Archive To archive this project you will need to provide…" at bounding box center [422, 211] width 307 height 188
click at [476, 277] on button "Archive" at bounding box center [487, 279] width 125 height 18
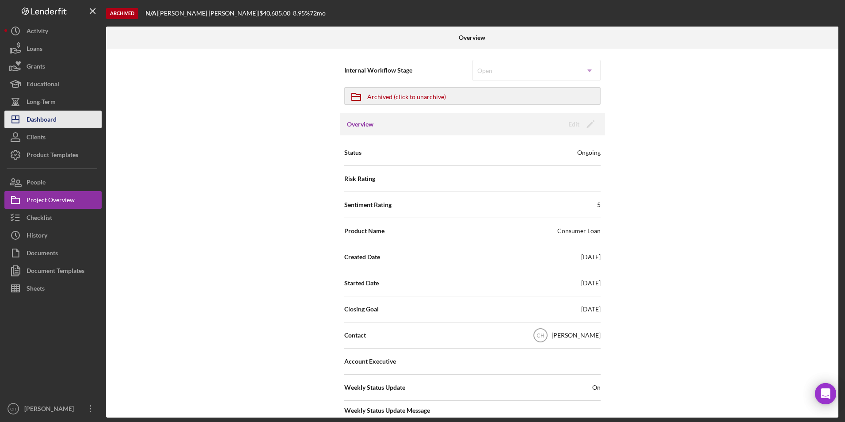
click at [58, 118] on button "Icon/Dashboard Dashboard" at bounding box center [52, 120] width 97 height 18
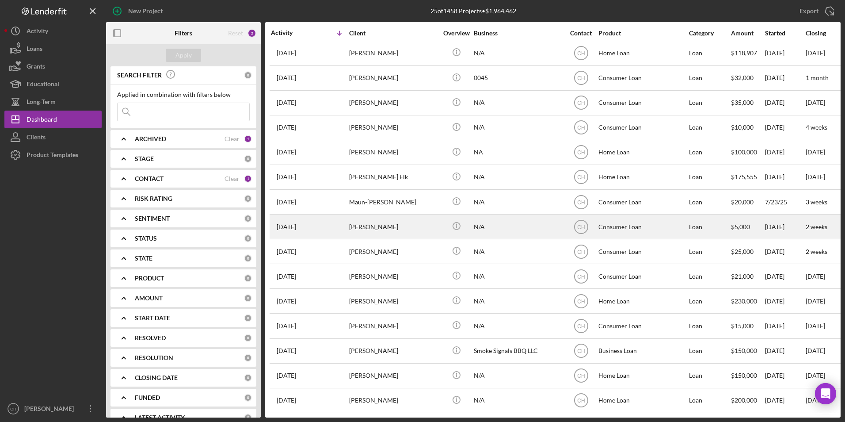
scroll to position [258, 0]
